Goal: Information Seeking & Learning: Learn about a topic

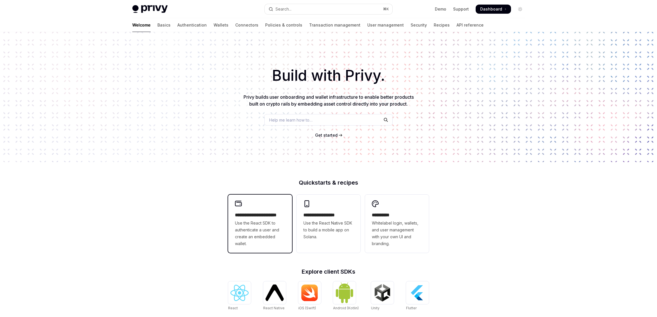
click at [262, 221] on span "Use the React SDK to authenticate a user and create an embedded wallet." at bounding box center [260, 232] width 50 height 27
type textarea "*"
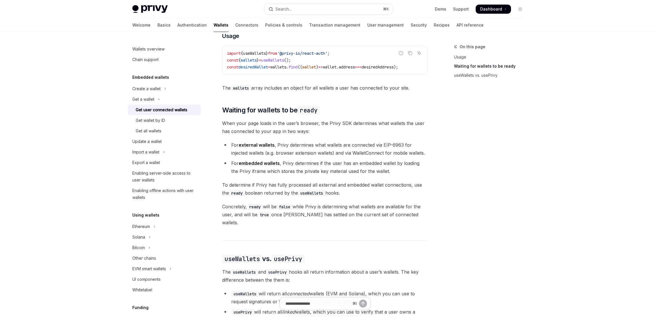
scroll to position [445, 0]
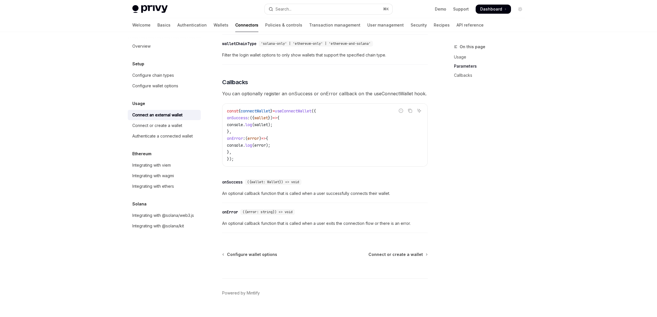
scroll to position [311, 0]
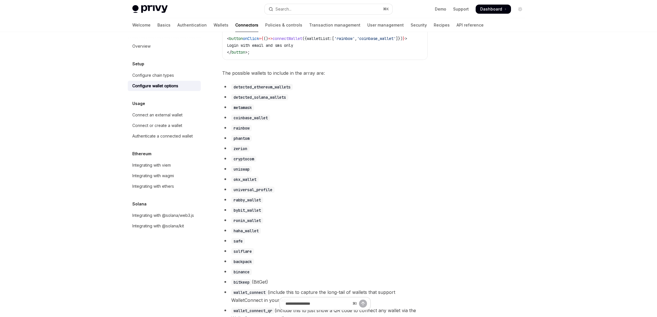
scroll to position [271, 0]
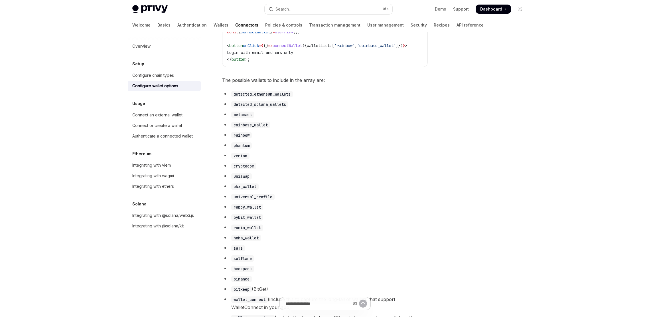
click at [275, 84] on span "The possible wallets to include in the array are:" at bounding box center [324, 80] width 205 height 8
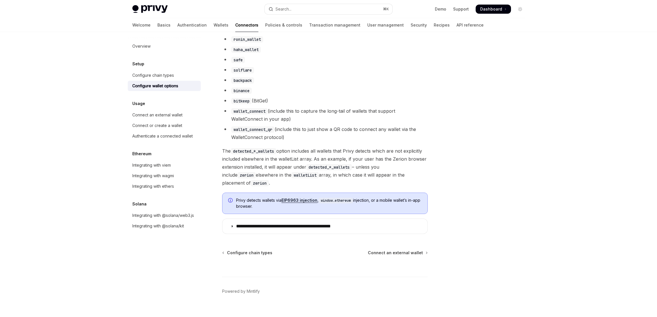
scroll to position [465, 0]
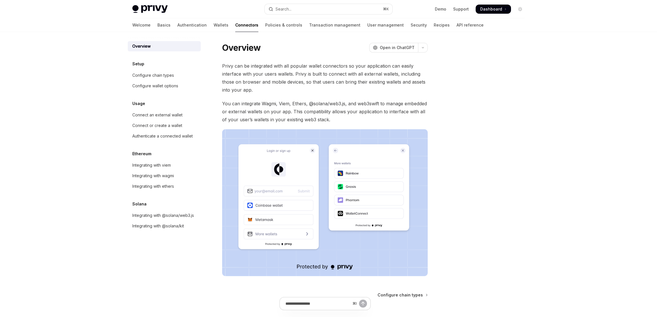
click at [231, 66] on span "Privy can be integrated with all popular wallet connectors so your application …" at bounding box center [324, 78] width 205 height 32
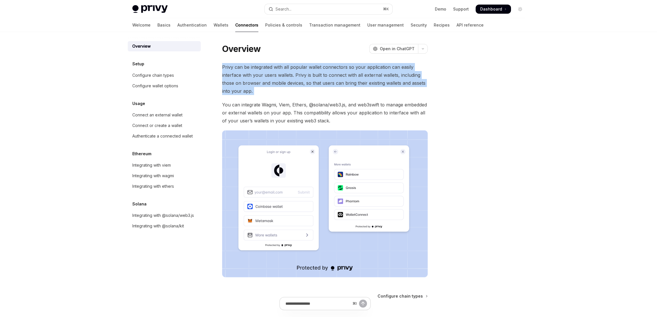
click at [231, 66] on span "Privy can be integrated with all popular wallet connectors so your application …" at bounding box center [324, 79] width 205 height 32
click at [304, 76] on span "Privy can be integrated with all popular wallet connectors so your application …" at bounding box center [324, 78] width 205 height 32
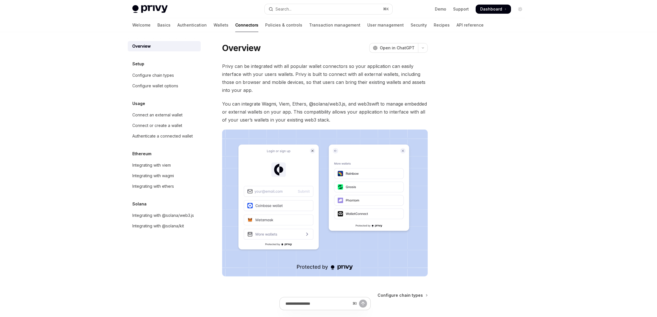
click at [276, 105] on span "You can integrate Wagmi, Viem, Ethers, @solana/web3.js, and web3swift to manage…" at bounding box center [324, 112] width 205 height 24
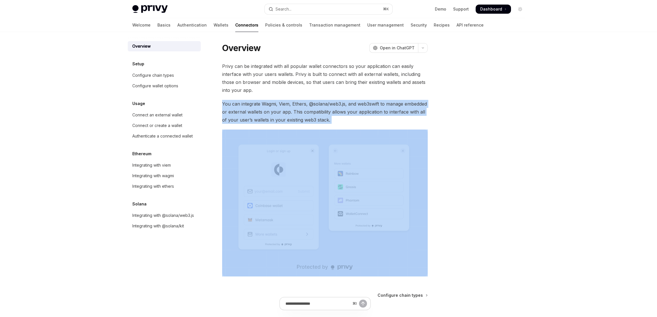
click at [276, 105] on span "You can integrate Wagmi, Viem, Ethers, @solana/web3.js, and web3swift to manage…" at bounding box center [324, 112] width 205 height 24
click at [308, 100] on span "You can integrate Wagmi, Viem, Ethers, @solana/web3.js, and web3swift to manage…" at bounding box center [324, 112] width 205 height 24
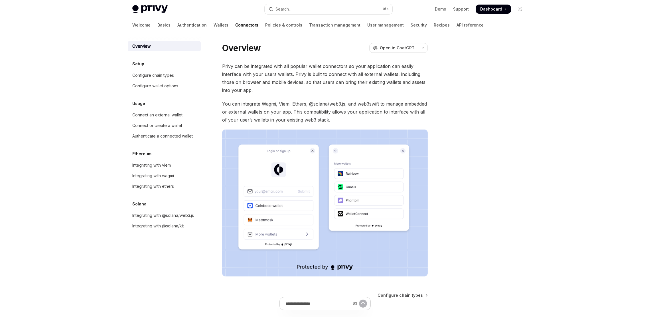
scroll to position [1, 0]
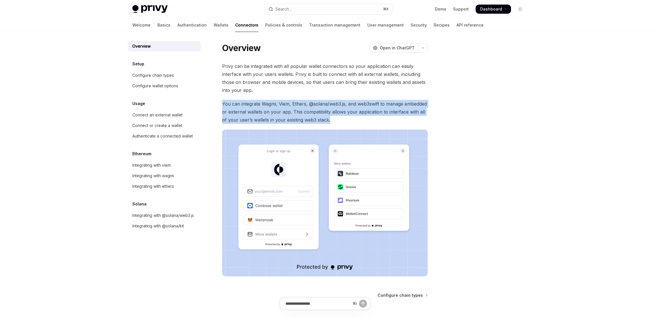
drag, startPoint x: 220, startPoint y: 104, endPoint x: 376, endPoint y: 123, distance: 156.6
click at [376, 123] on div "Overview OpenAI Open in ChatGPT OpenAI Open in ChatGPT Privy can be integrated …" at bounding box center [271, 205] width 315 height 326
click at [370, 122] on span "You can integrate Wagmi, Viem, Ethers, @solana/web3.js, and web3swift to manage…" at bounding box center [324, 112] width 205 height 24
drag, startPoint x: 344, startPoint y: 119, endPoint x: 219, endPoint y: 100, distance: 126.5
click at [219, 100] on div "Overview OpenAI Open in ChatGPT OpenAI Open in ChatGPT Privy can be integrated …" at bounding box center [271, 205] width 315 height 326
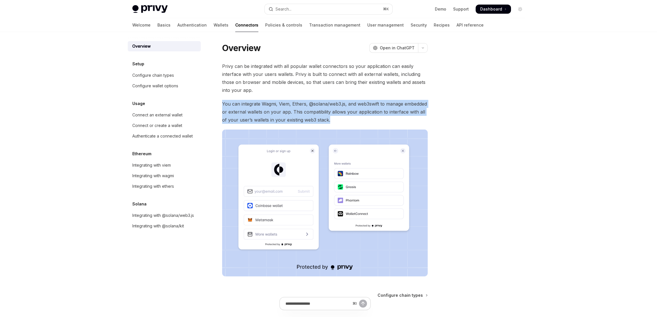
click at [219, 100] on div "Overview OpenAI Open in ChatGPT OpenAI Open in ChatGPT Privy can be integrated …" at bounding box center [271, 205] width 315 height 326
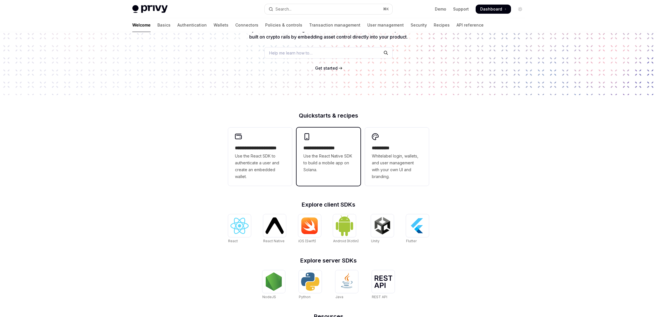
scroll to position [68, 0]
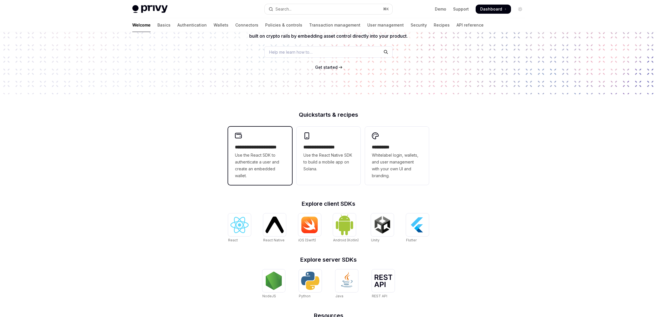
click at [244, 161] on span "Use the React SDK to authenticate a user and create an embedded wallet." at bounding box center [260, 165] width 50 height 27
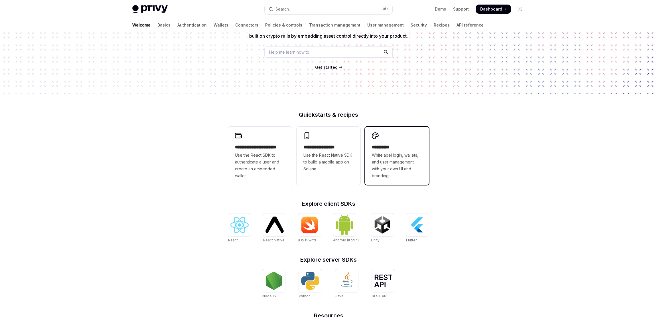
type textarea "*"
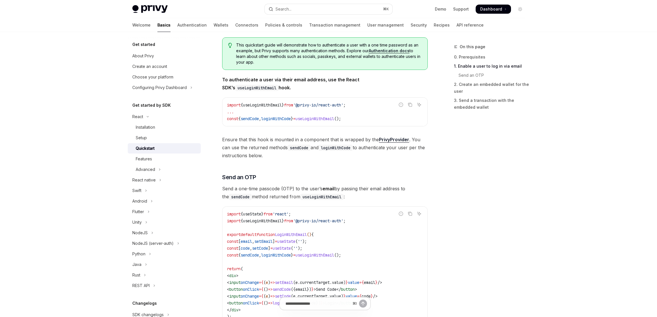
scroll to position [105, 0]
